Goal: Navigation & Orientation: Find specific page/section

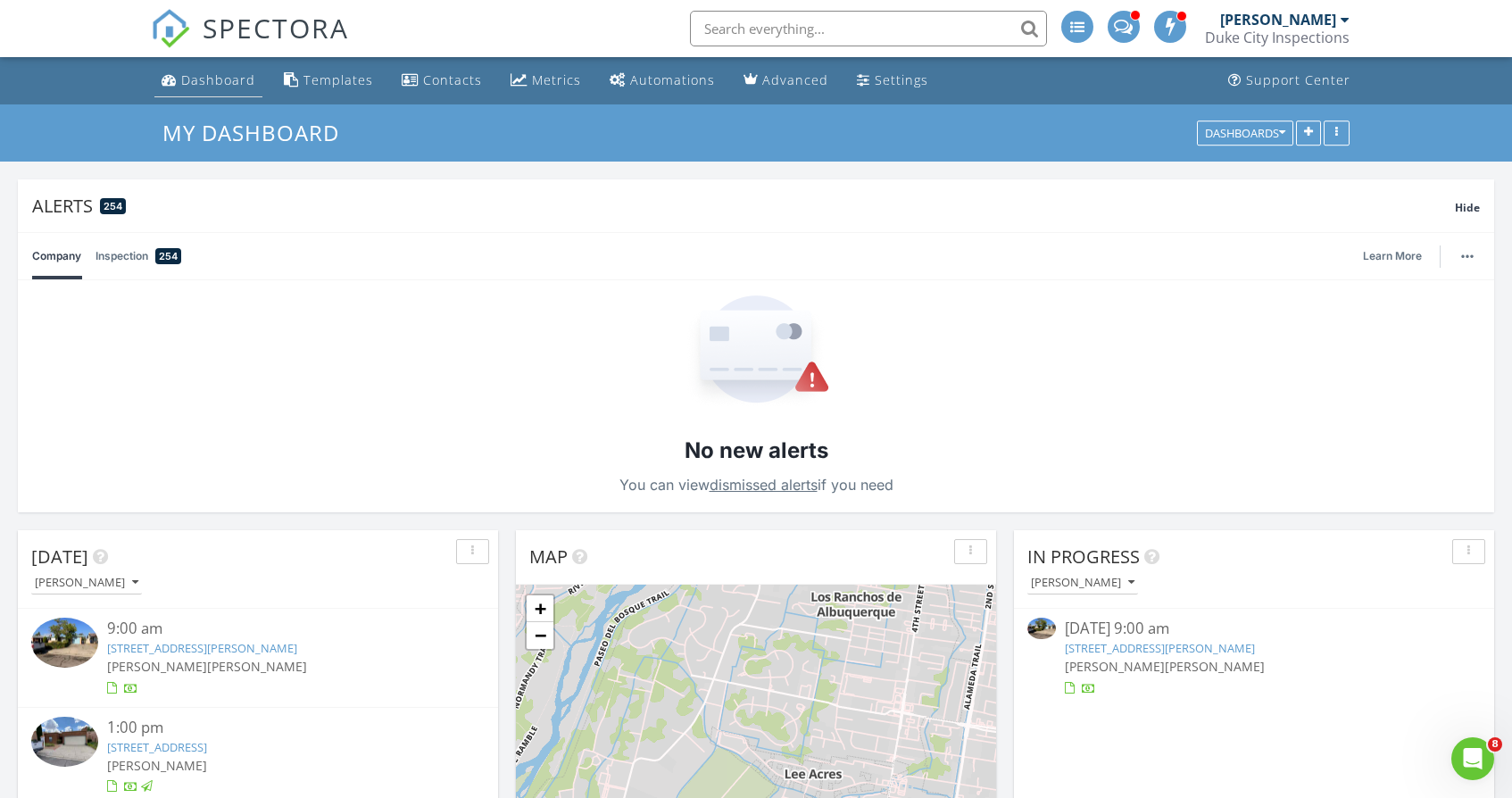
click at [211, 76] on div "Dashboard" at bounding box center [218, 80] width 74 height 17
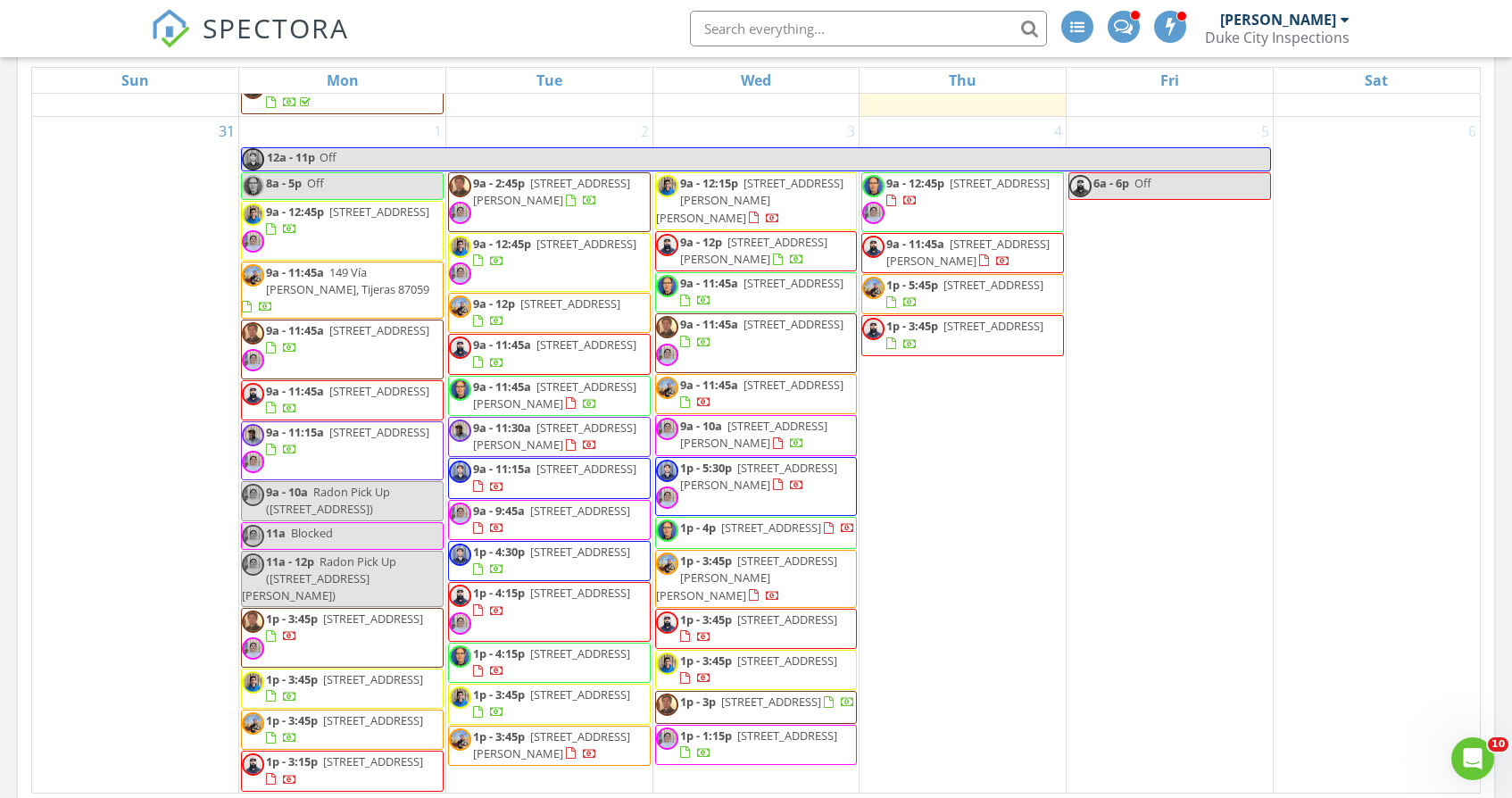
scroll to position [5126, 0]
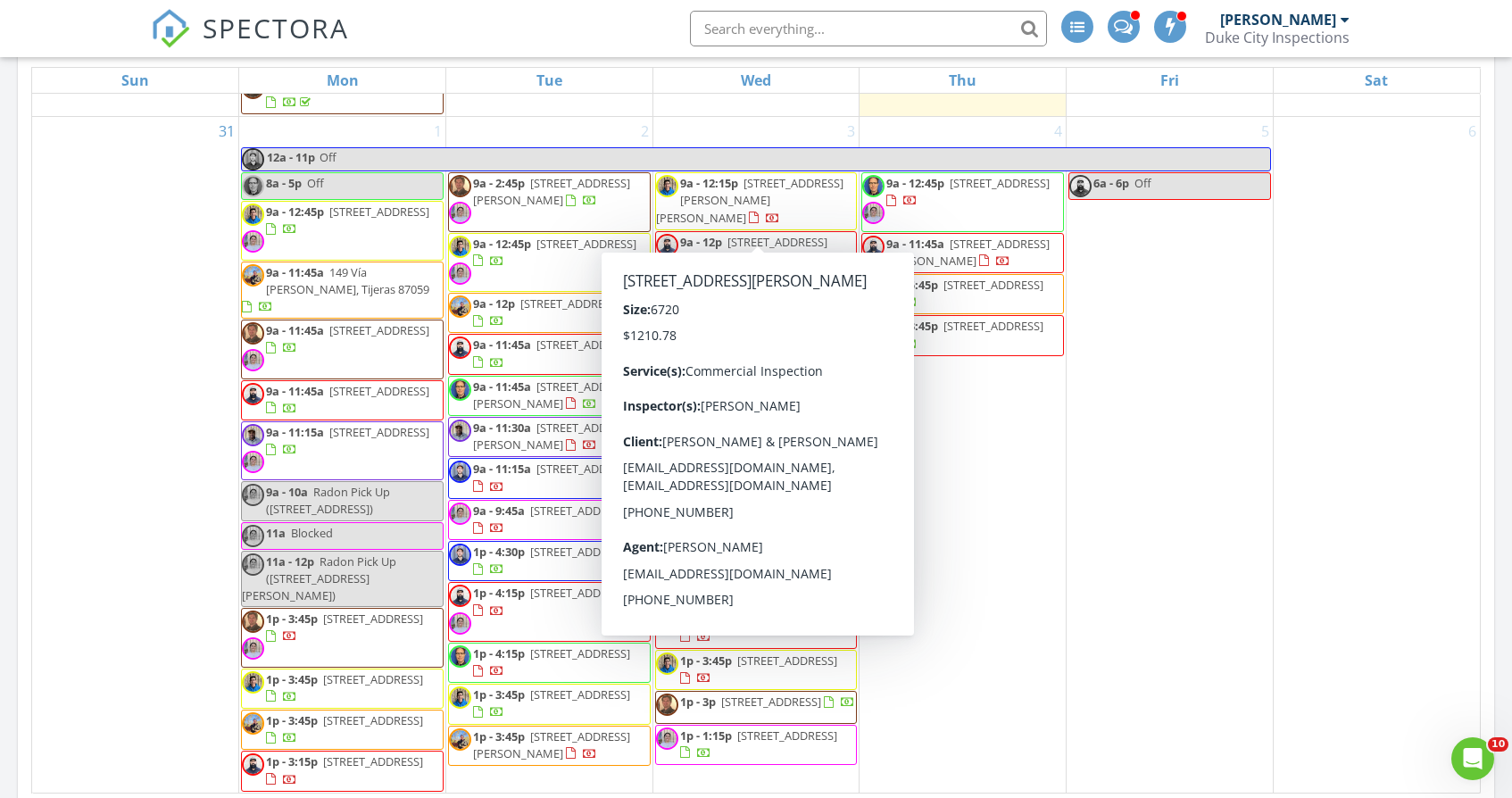
click at [761, 234] on span "[STREET_ADDRESS][PERSON_NAME]" at bounding box center [753, 251] width 148 height 33
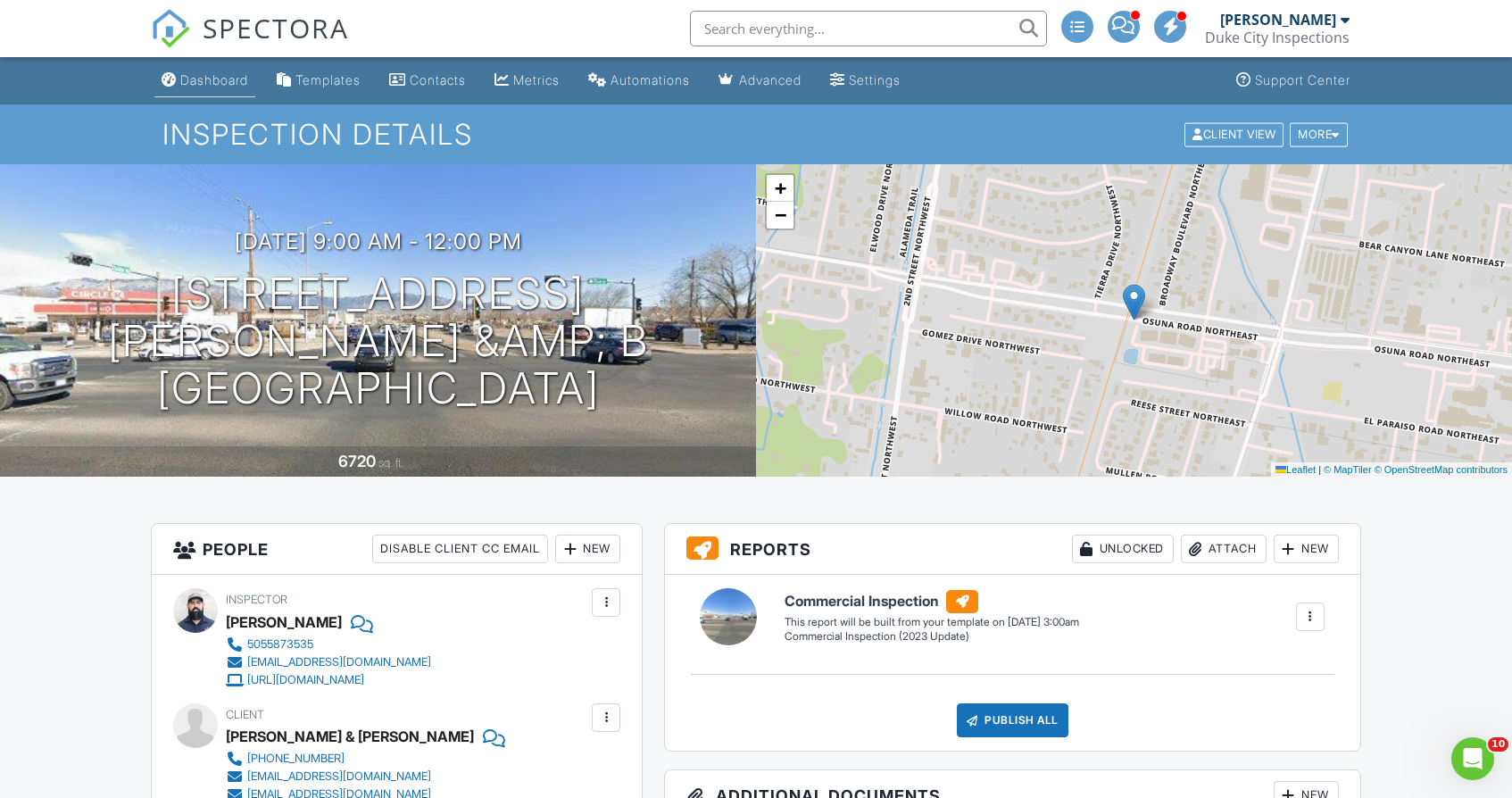
click at [228, 78] on div "Dashboard" at bounding box center [214, 80] width 68 height 15
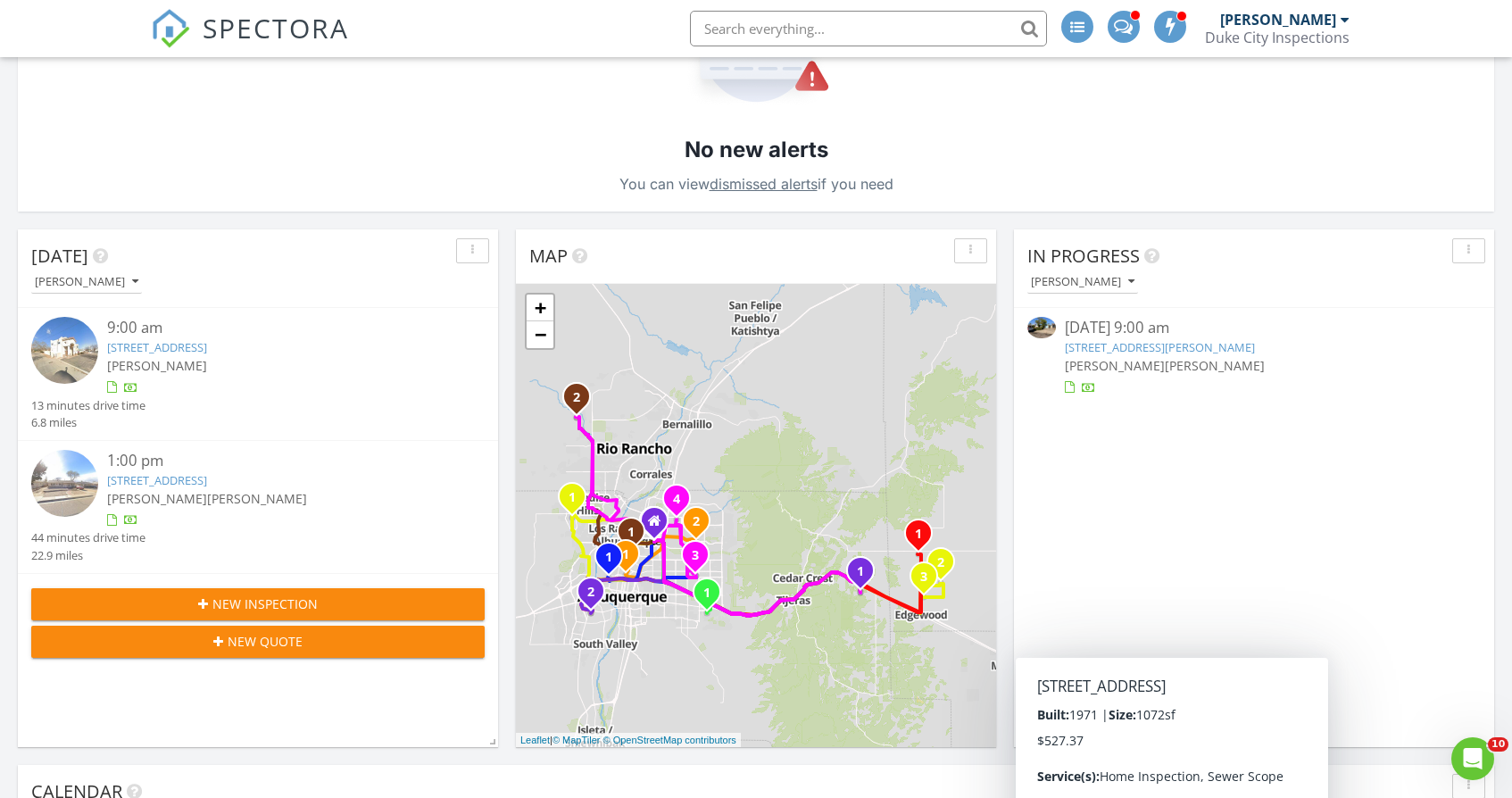
scroll to position [316, 0]
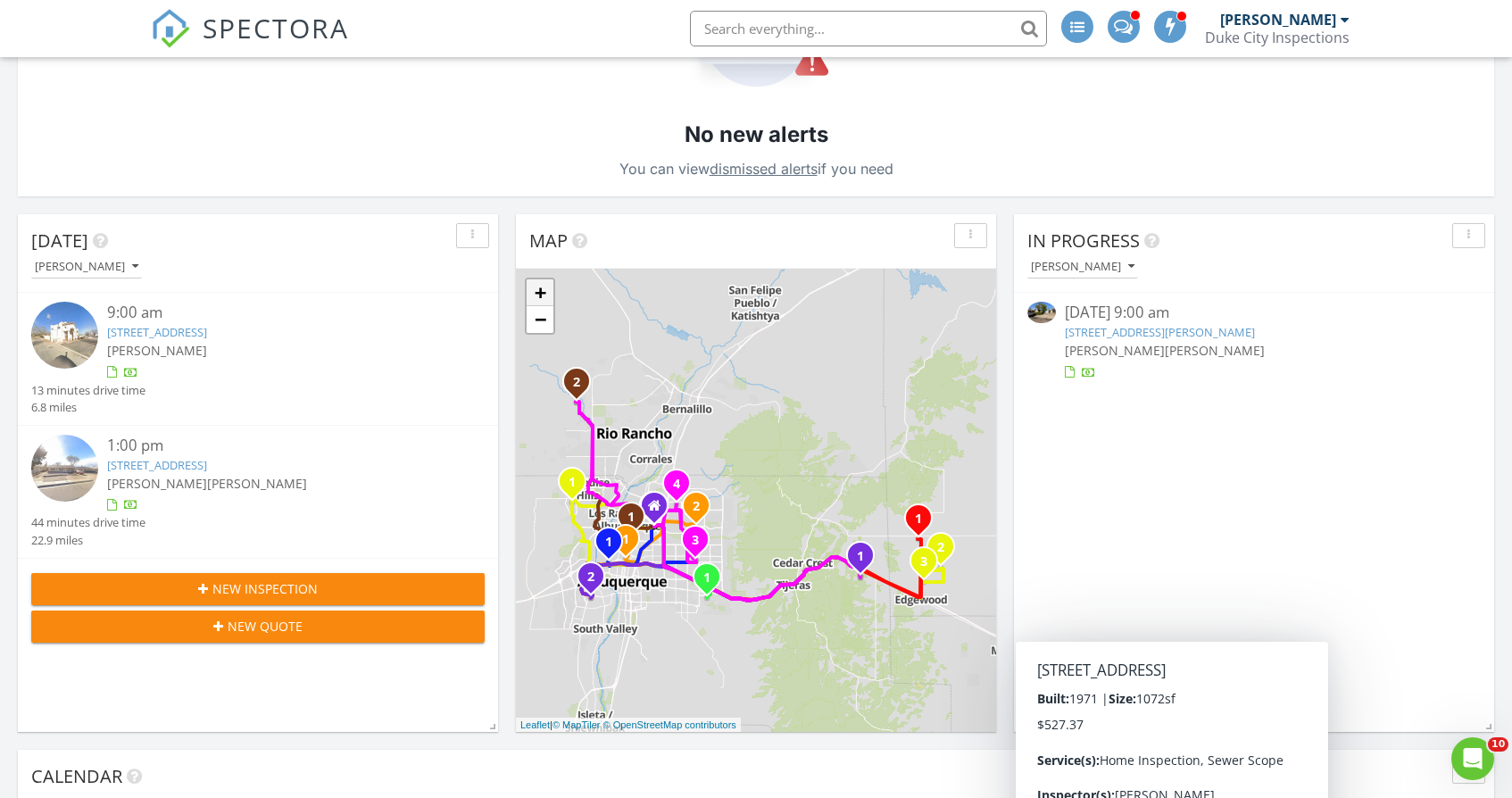
click at [542, 287] on link "+" at bounding box center [540, 293] width 27 height 27
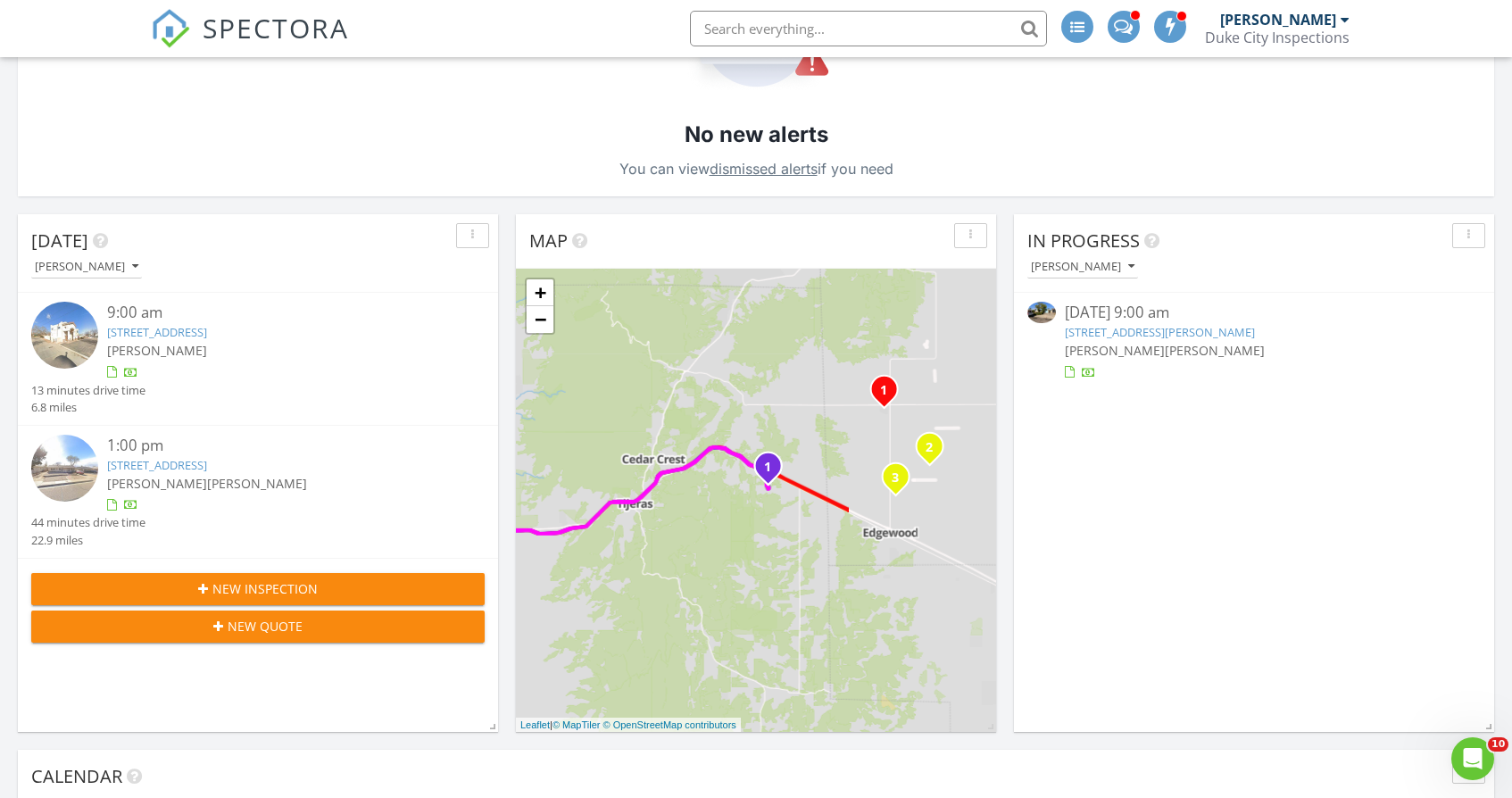
drag, startPoint x: 834, startPoint y: 635, endPoint x: 649, endPoint y: 467, distance: 249.9
click at [649, 467] on div "1 2 1 2 1 2 3 1 2 3 4 1 2 1 1 2 1 2 + − [GEOGRAPHIC_DATA], [GEOGRAPHIC_DATA] 24…" at bounding box center [755, 500] width 480 height 464
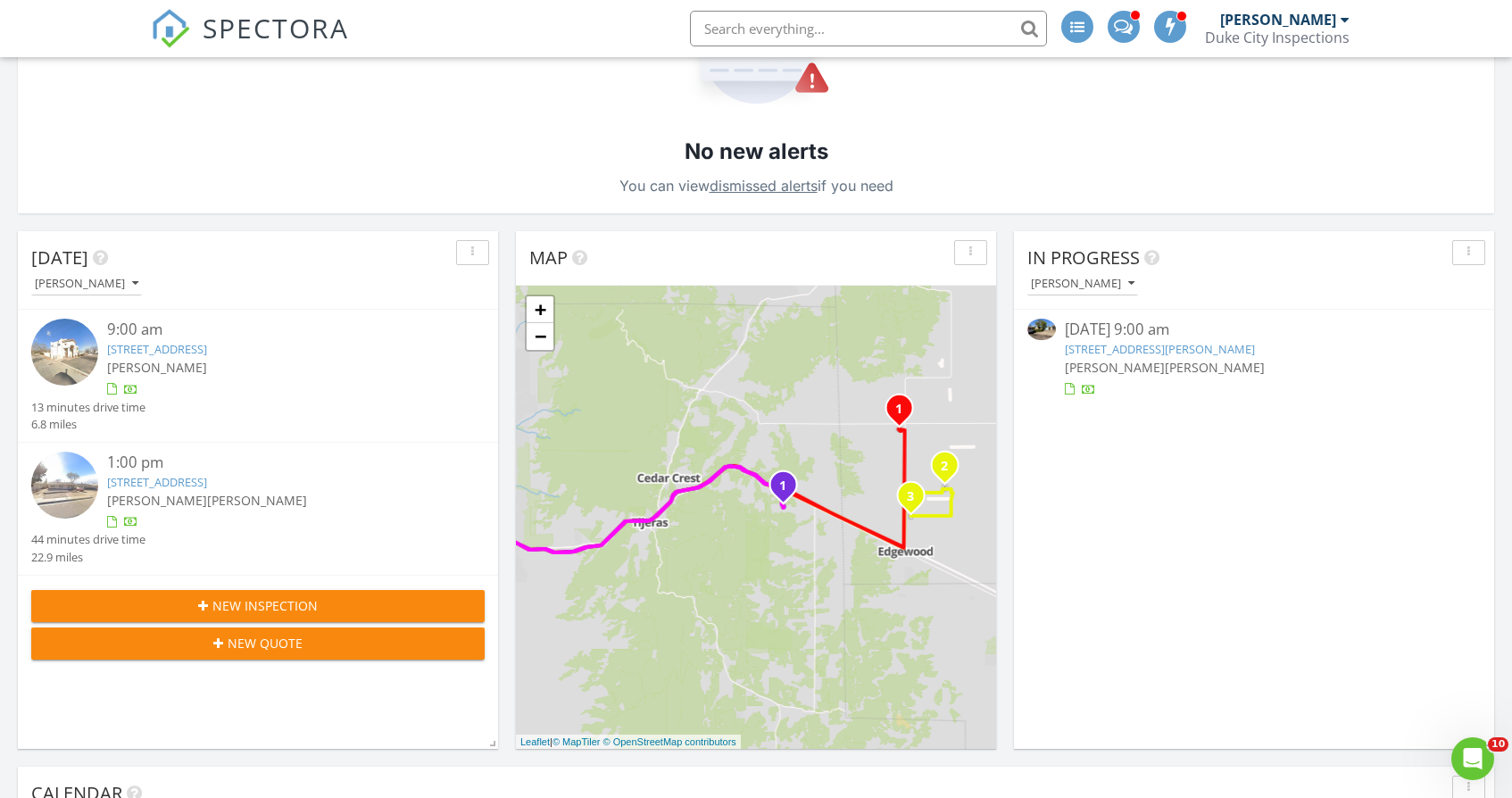
scroll to position [0, 0]
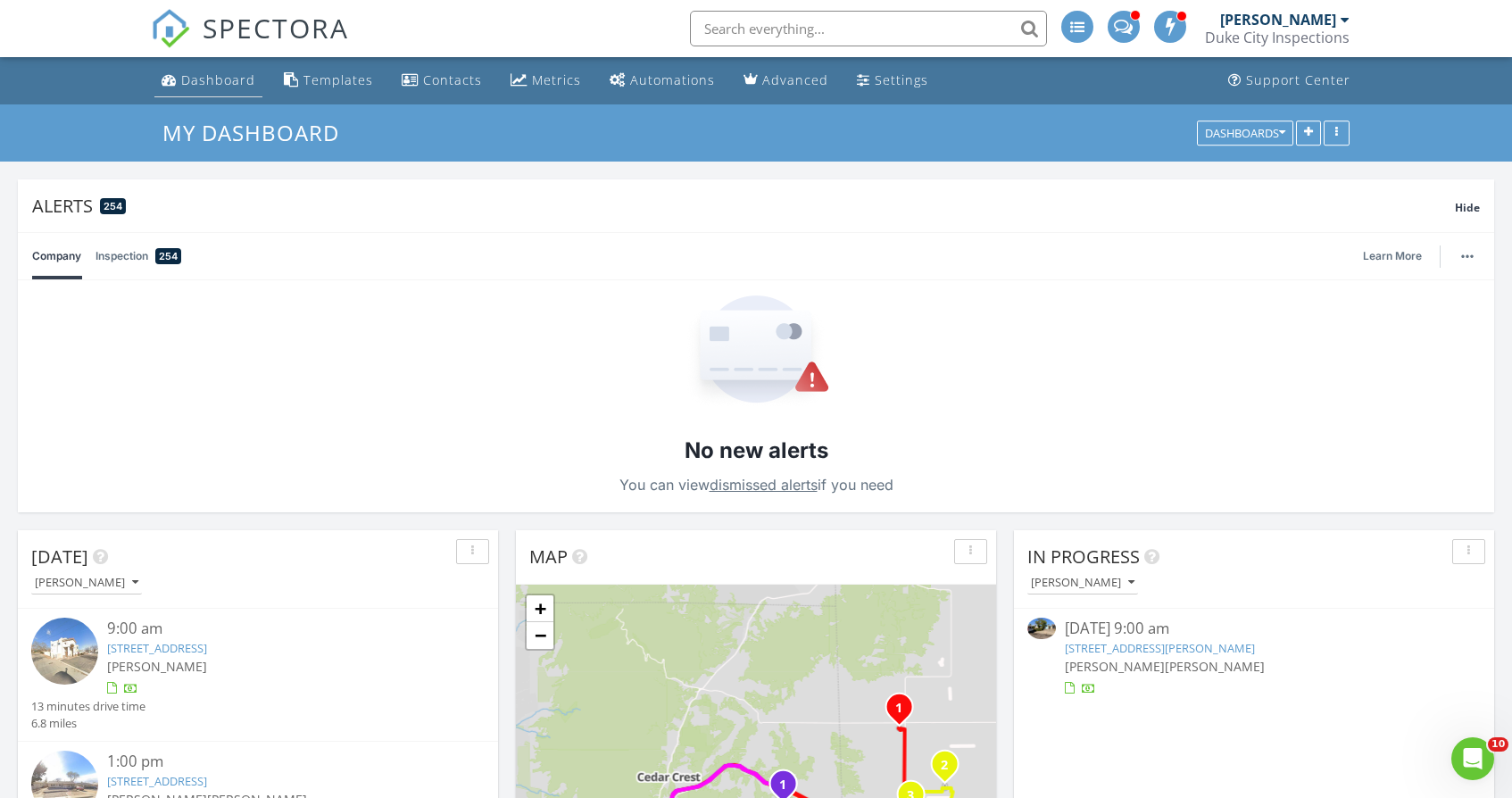
click at [194, 70] on link "Dashboard" at bounding box center [208, 81] width 108 height 33
